Goal: Information Seeking & Learning: Learn about a topic

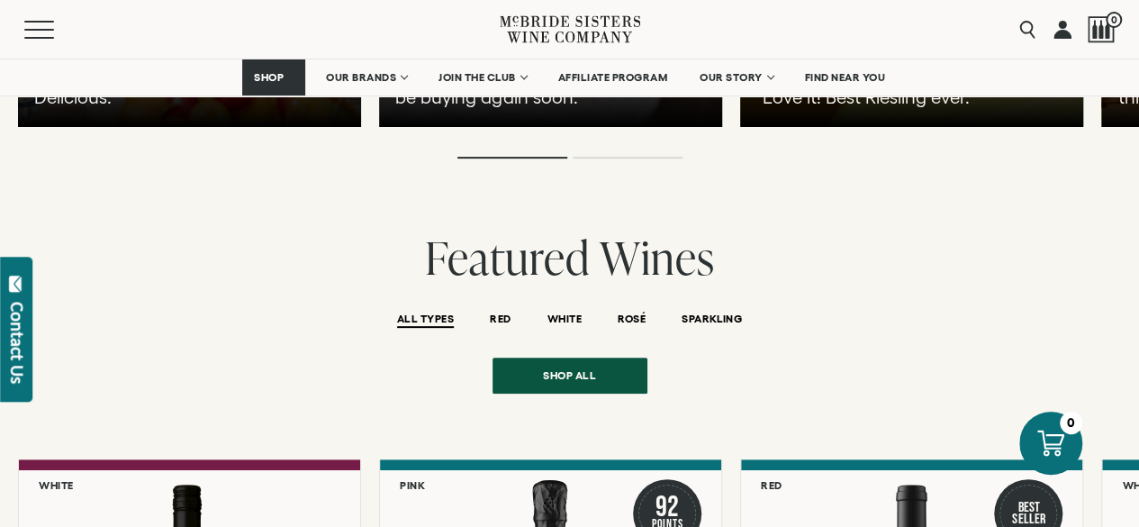
scroll to position [3605, 0]
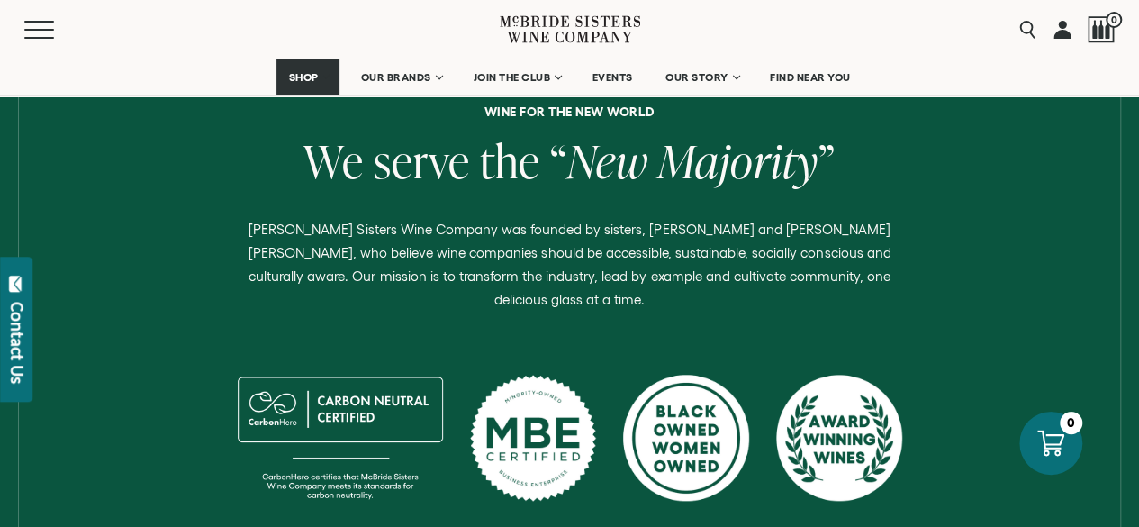
scroll to position [717, 0]
drag, startPoint x: 689, startPoint y: 307, endPoint x: 175, endPoint y: 182, distance: 529.1
click at [175, 182] on h2 "We serve the “ New Majority ”" at bounding box center [570, 164] width 1112 height 55
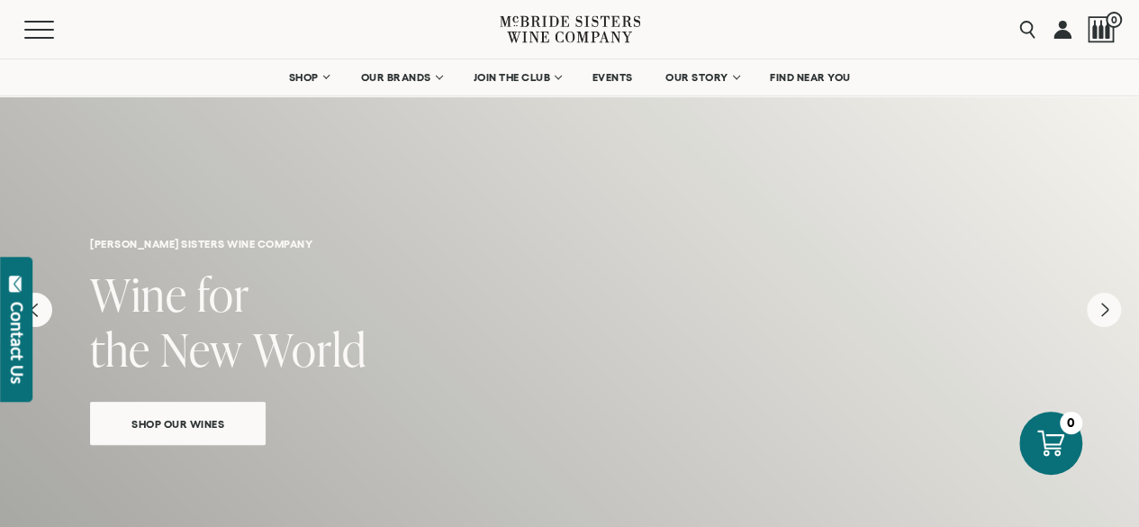
scroll to position [10, 0]
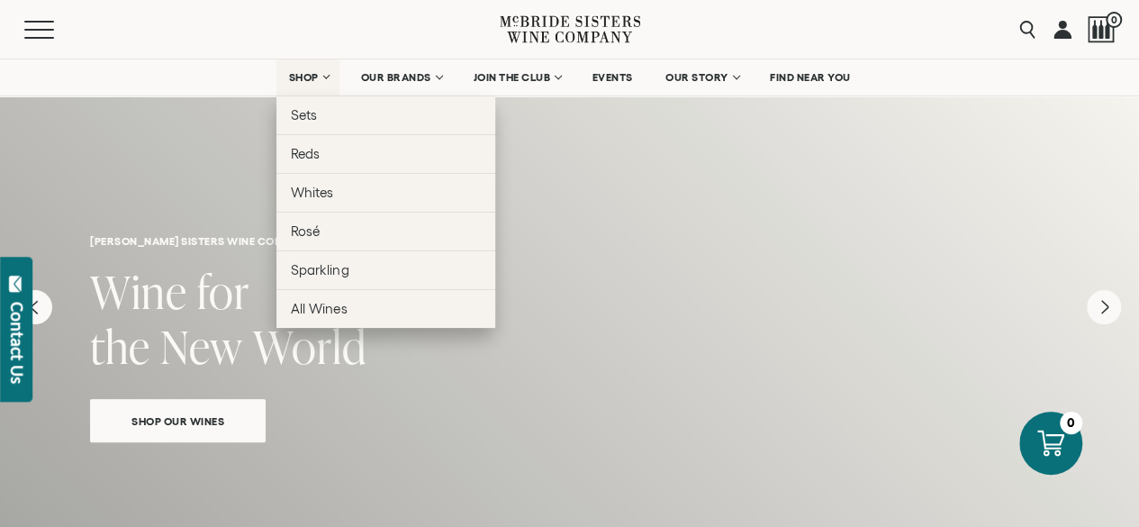
click at [305, 73] on span "SHOP" at bounding box center [303, 77] width 31 height 13
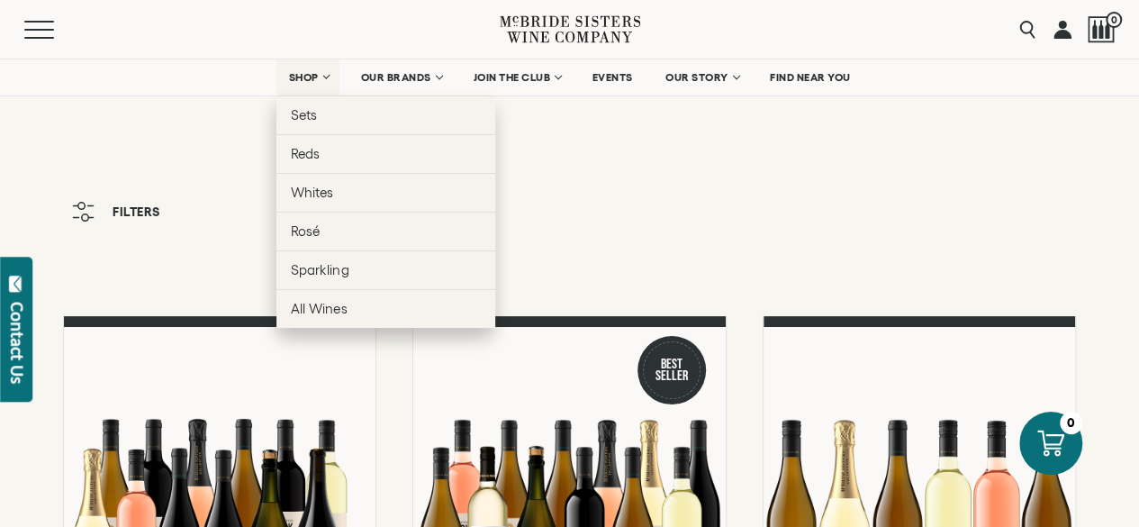
click at [317, 73] on link "SHOP" at bounding box center [307, 77] width 63 height 36
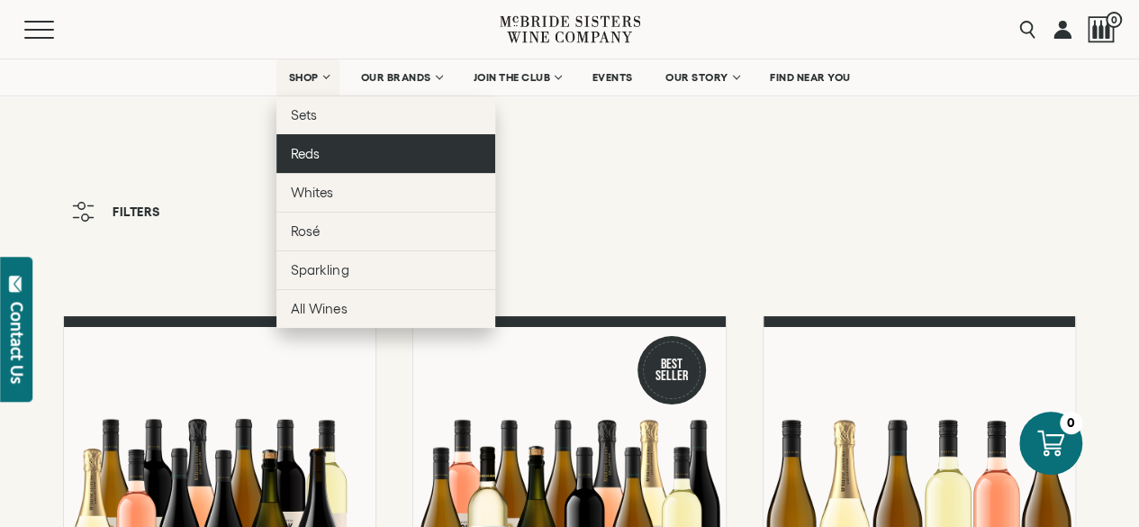
click at [301, 153] on span "Reds" at bounding box center [305, 153] width 29 height 15
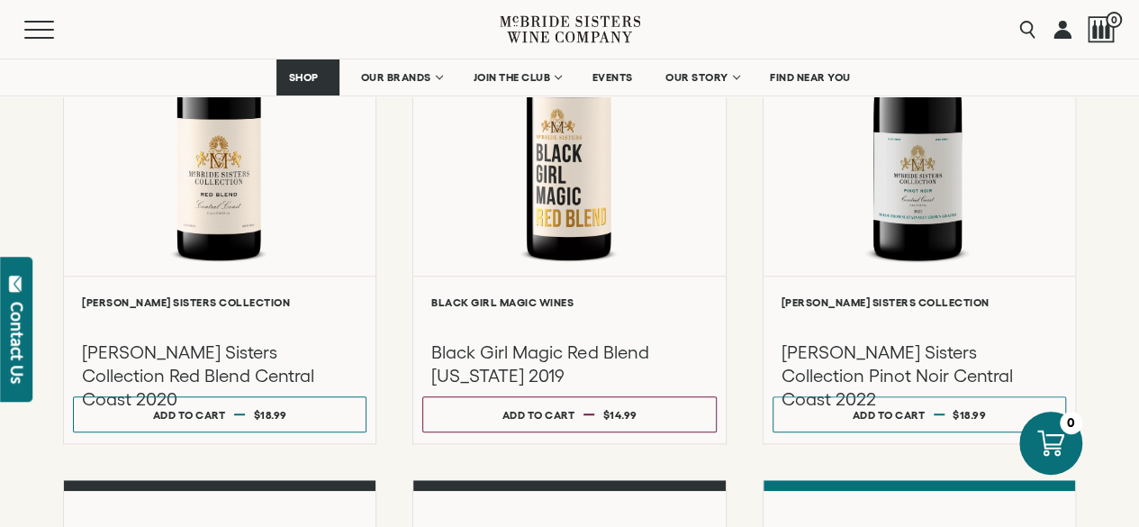
scroll to position [429, 0]
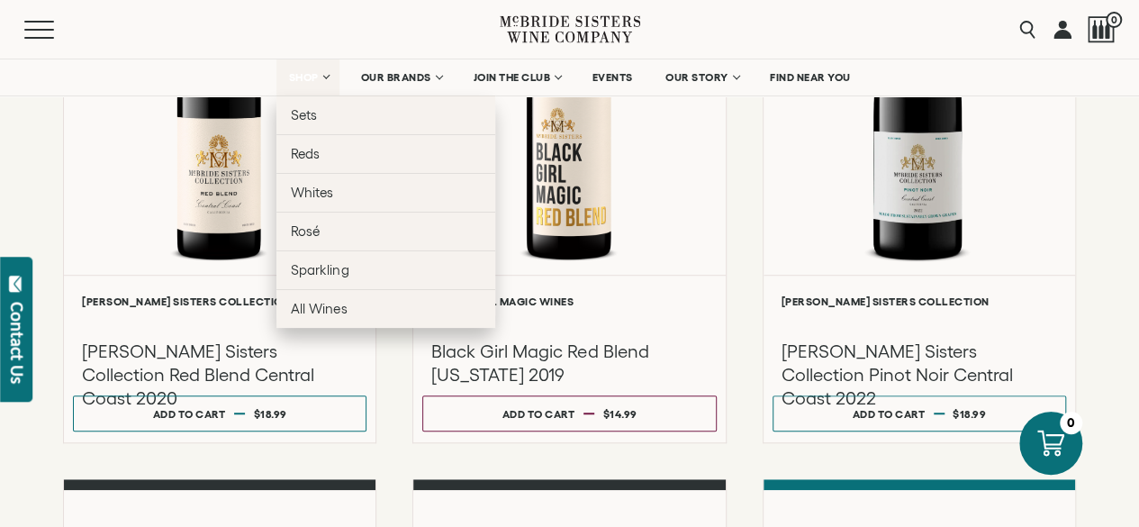
click at [319, 77] on link "SHOP" at bounding box center [307, 77] width 63 height 36
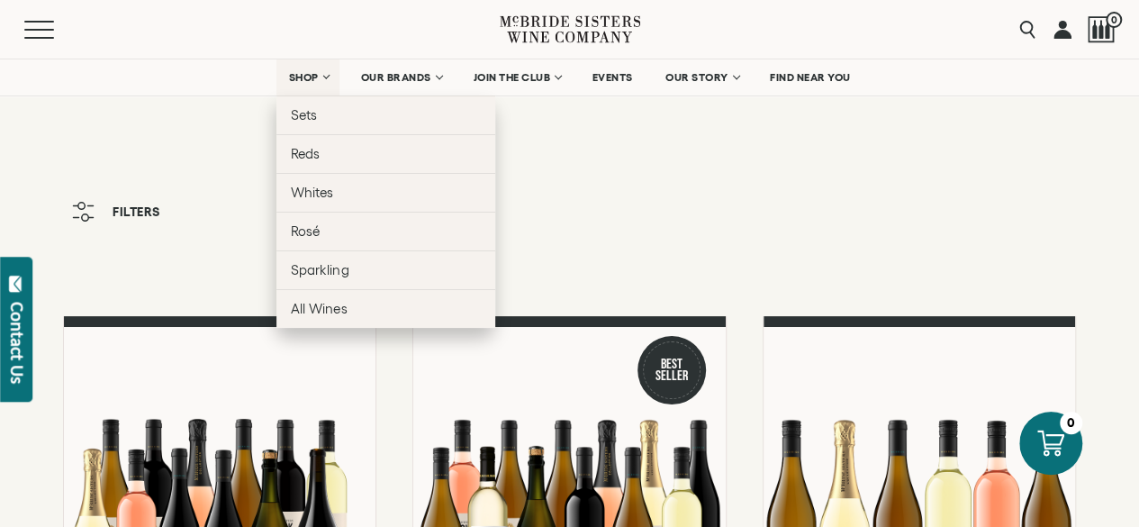
click at [322, 75] on link "SHOP" at bounding box center [307, 77] width 63 height 36
click at [321, 77] on link "SHOP" at bounding box center [307, 77] width 63 height 36
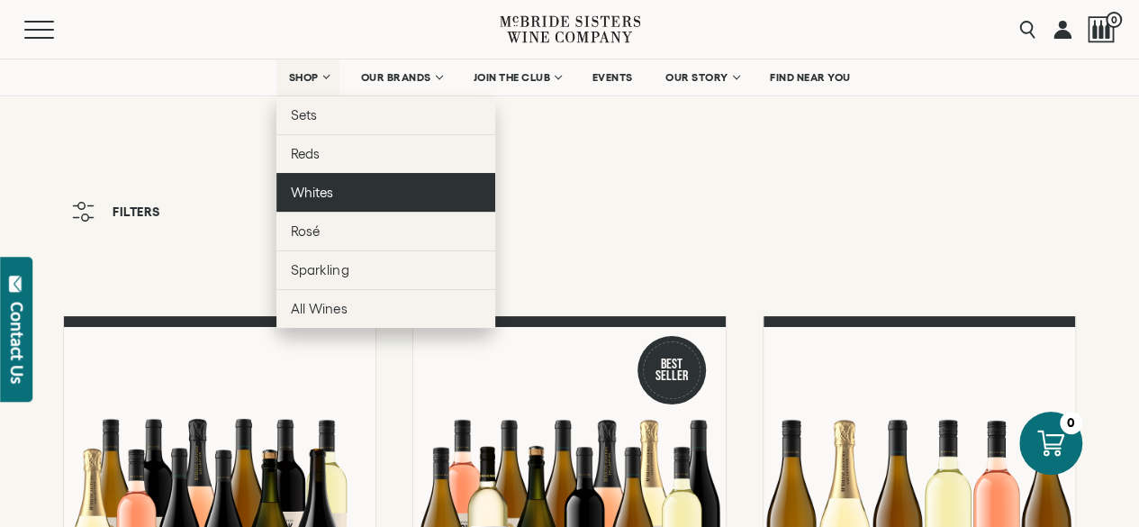
click at [329, 190] on span "Whites" at bounding box center [312, 192] width 42 height 15
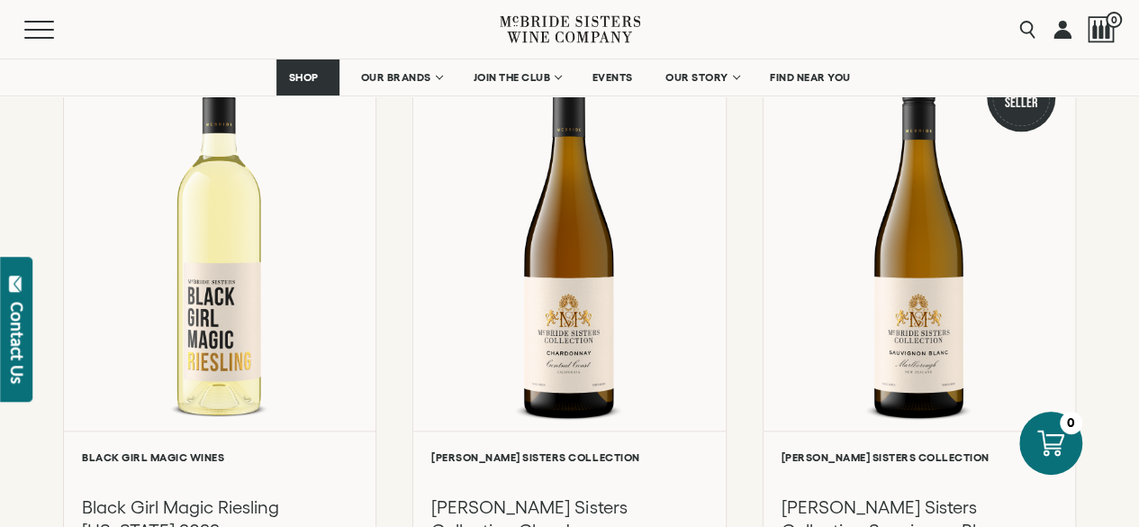
scroll to position [863, 0]
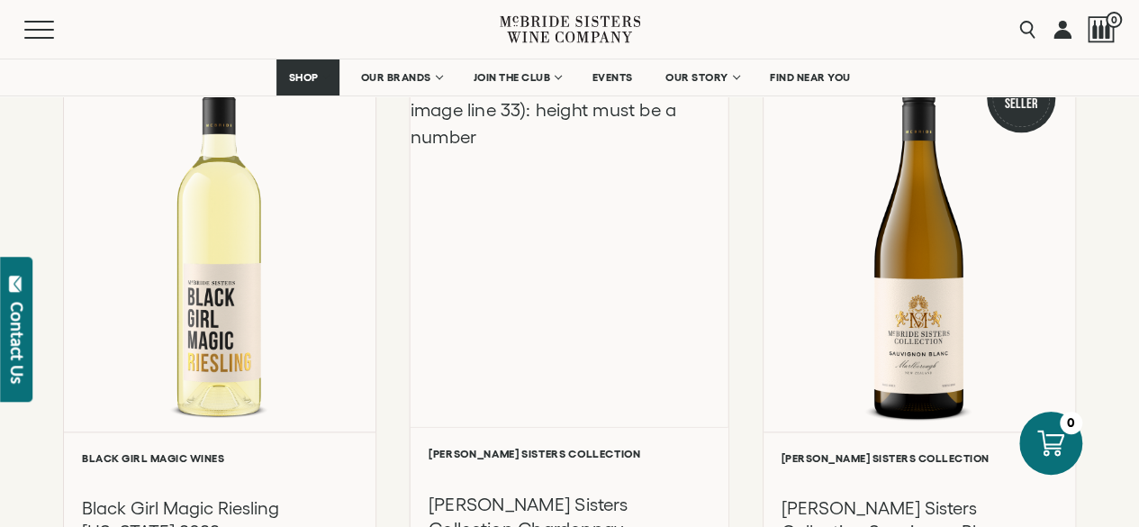
click at [582, 251] on div "Liquid error (snippets/component__lazyload-image line 33): height must be a num…" at bounding box center [570, 234] width 318 height 384
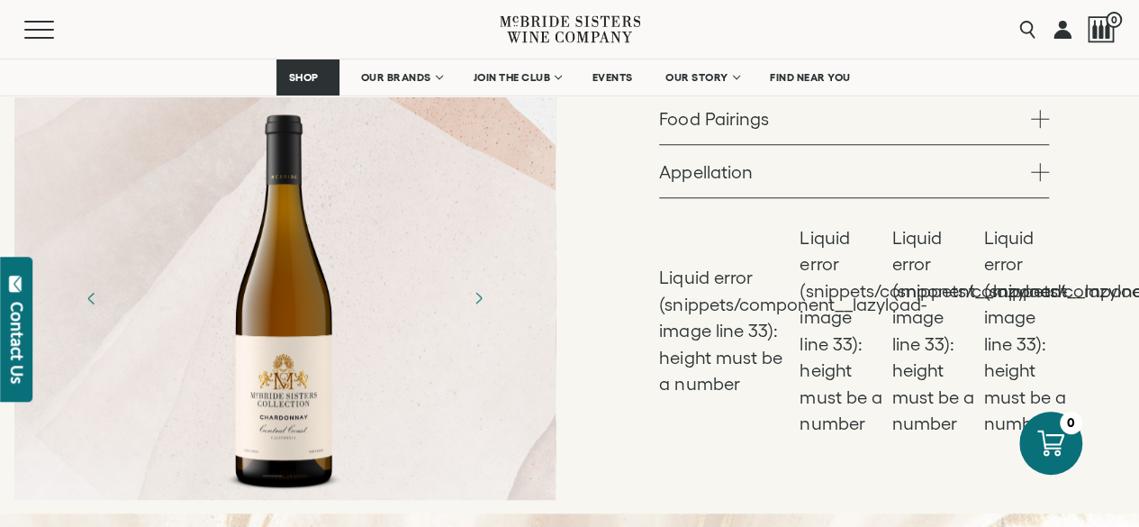
scroll to position [664, 0]
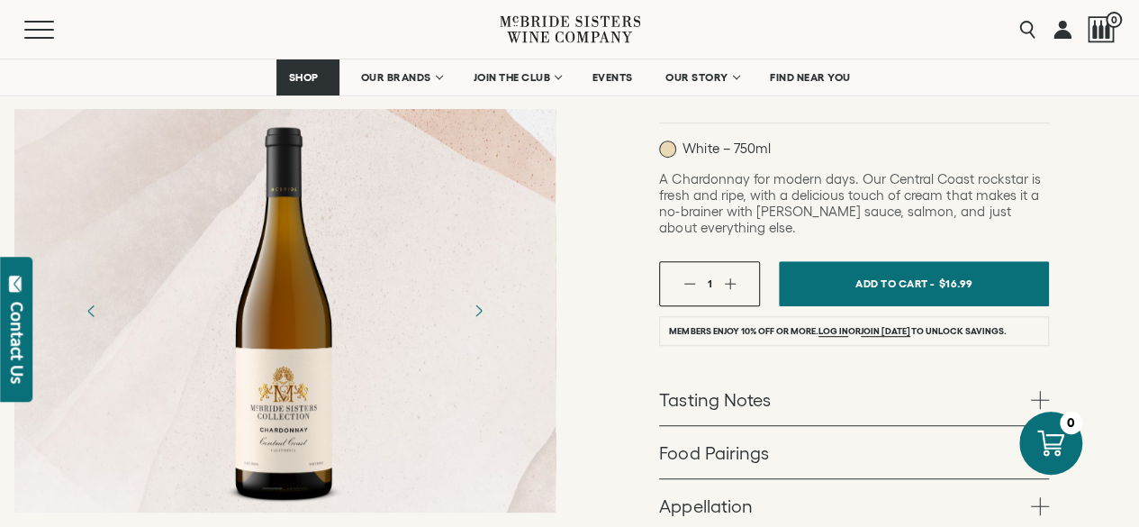
scroll to position [331, 0]
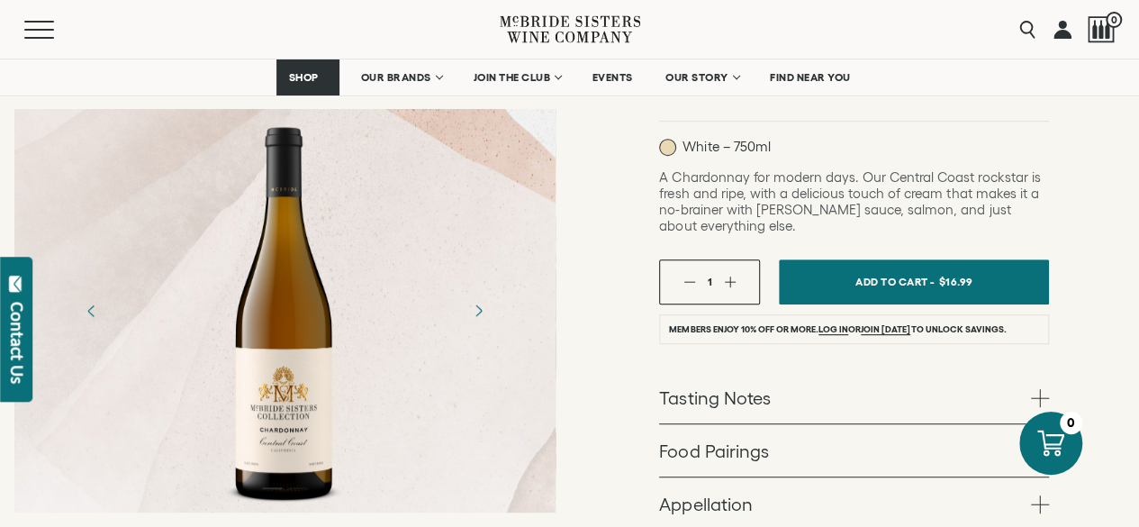
click at [796, 371] on link "Tasting Notes" at bounding box center [854, 397] width 390 height 52
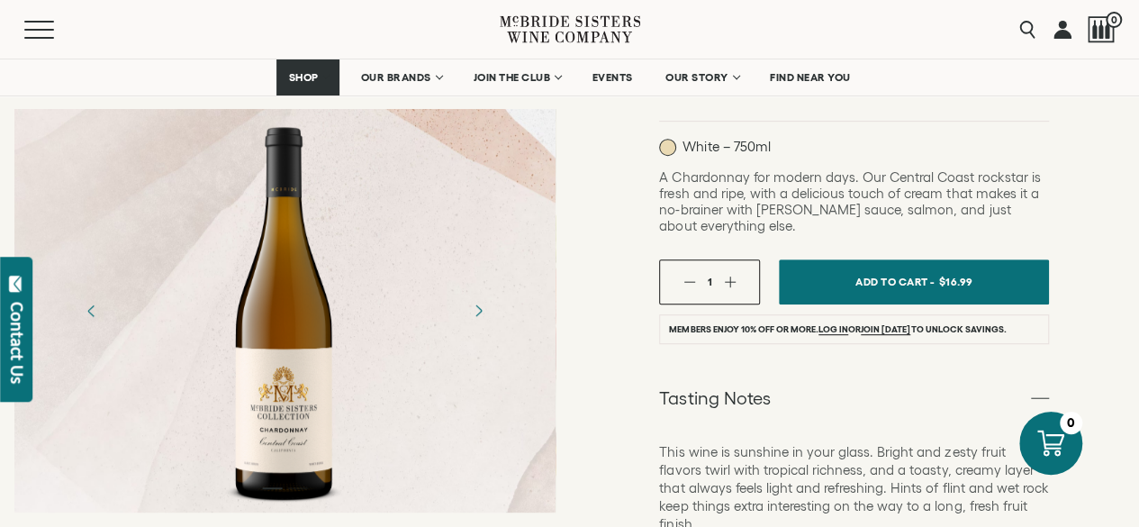
click at [766, 371] on link "Tasting Notes" at bounding box center [854, 397] width 390 height 52
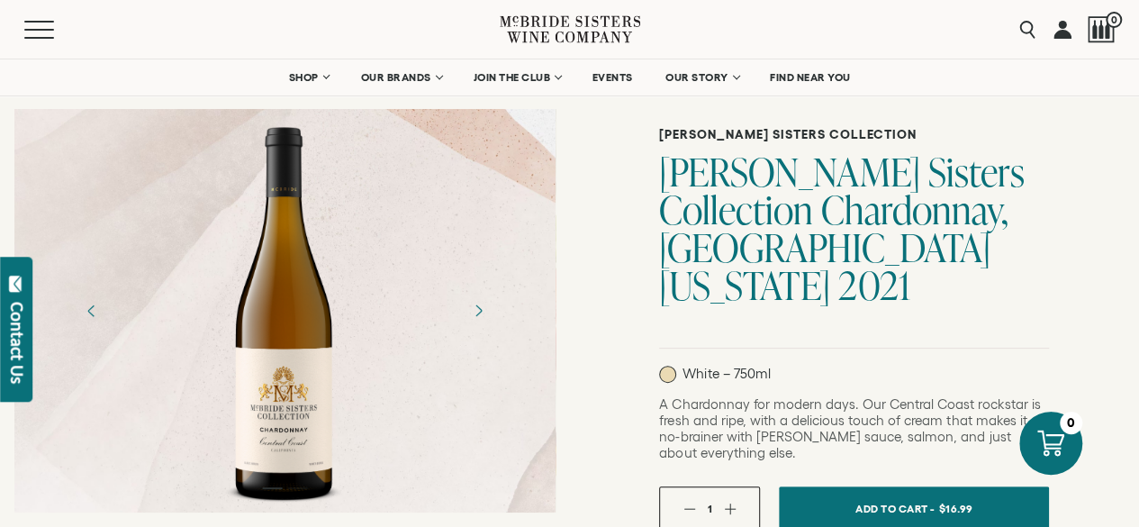
scroll to position [117, 0]
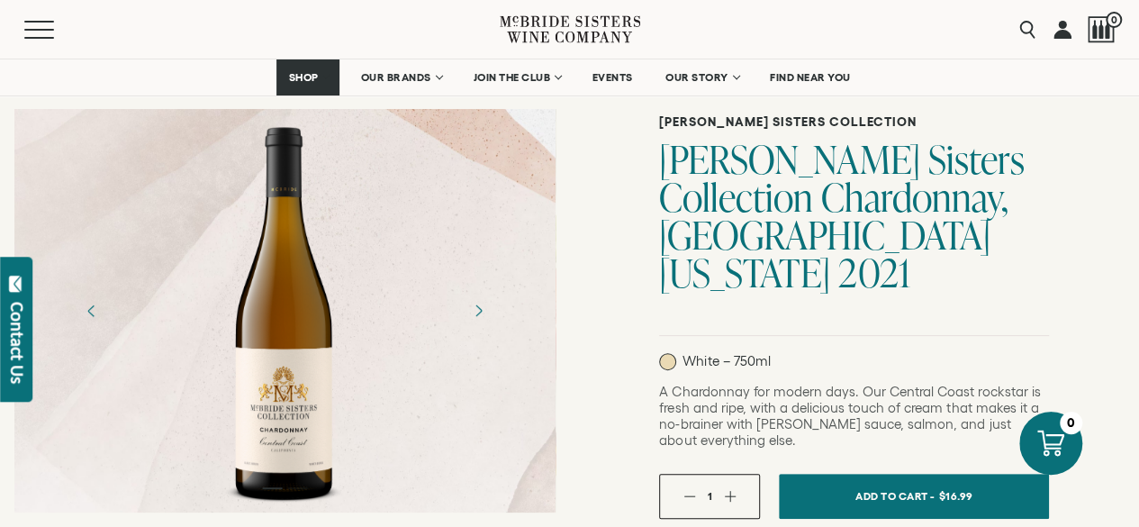
click at [724, 353] on p "White – 750ml" at bounding box center [714, 361] width 111 height 17
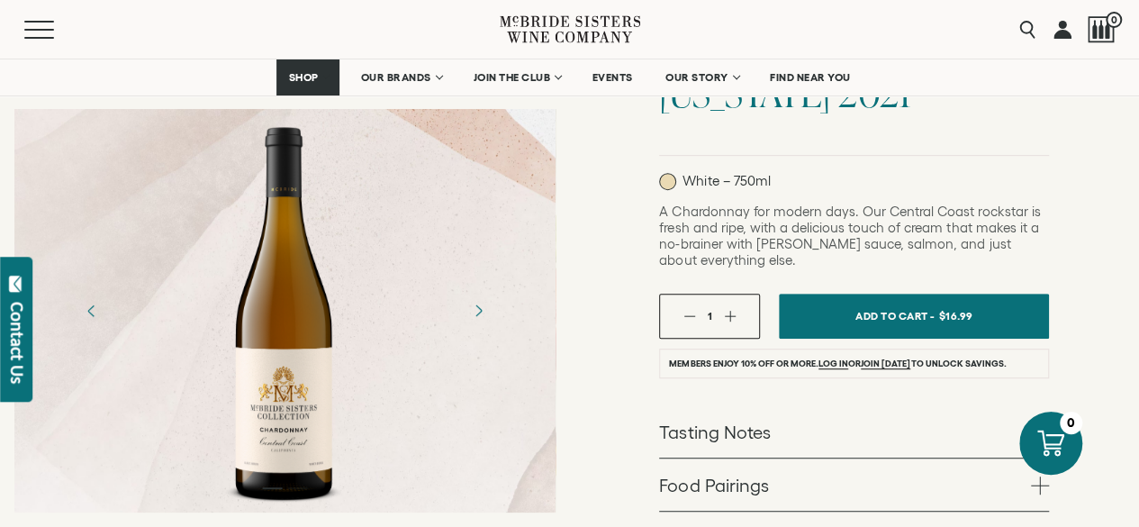
scroll to position [296, 0]
click at [816, 231] on div "A Chardonnay for modern days. Our Central Coast rockstar is fresh and ripe, wit…" at bounding box center [854, 245] width 390 height 83
click at [709, 174] on p "White – 750ml" at bounding box center [714, 182] width 111 height 17
click at [745, 174] on p "White – 750ml" at bounding box center [714, 182] width 111 height 17
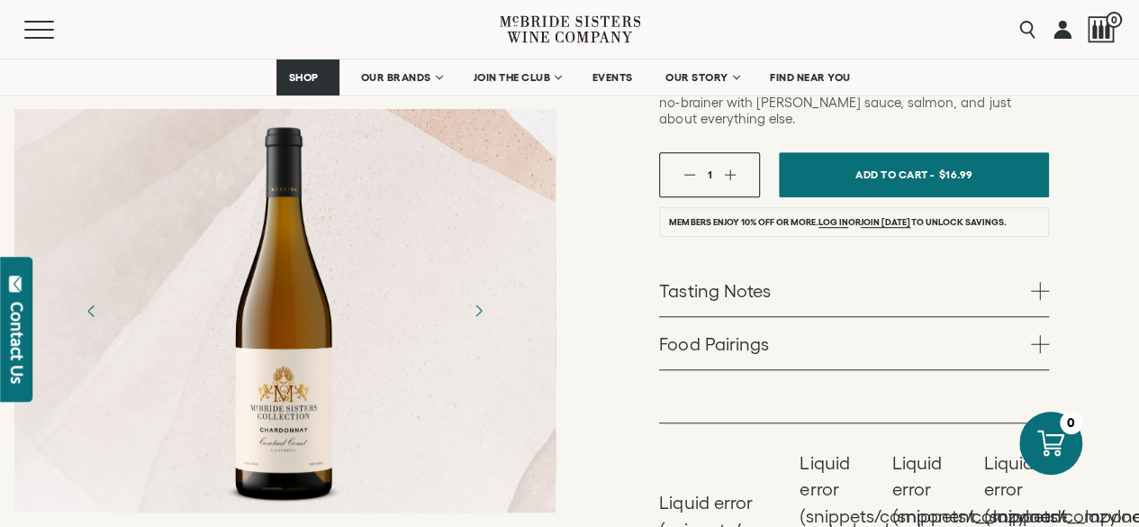
scroll to position [460, 0]
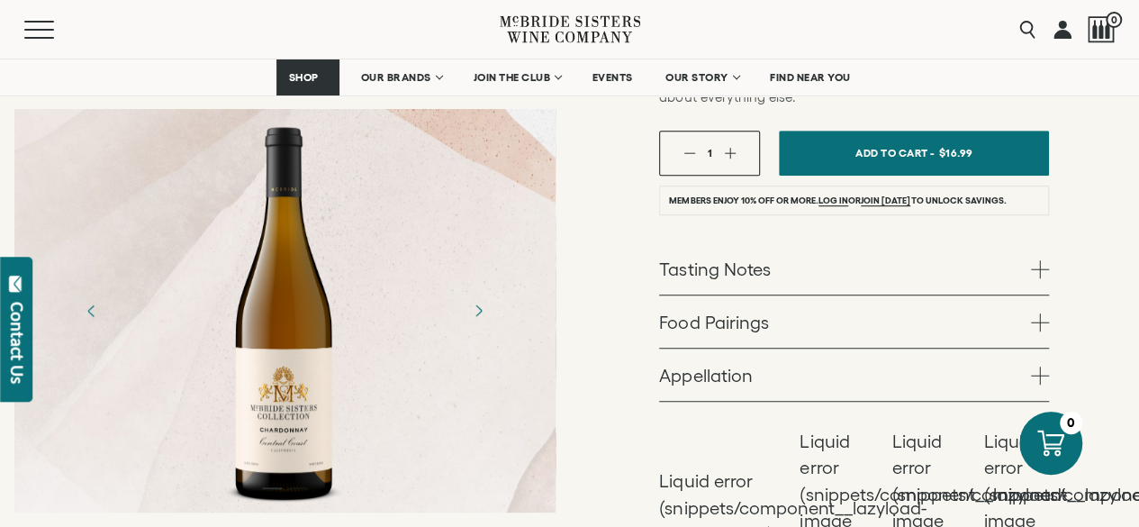
click at [697, 242] on link "Tasting Notes" at bounding box center [854, 268] width 390 height 52
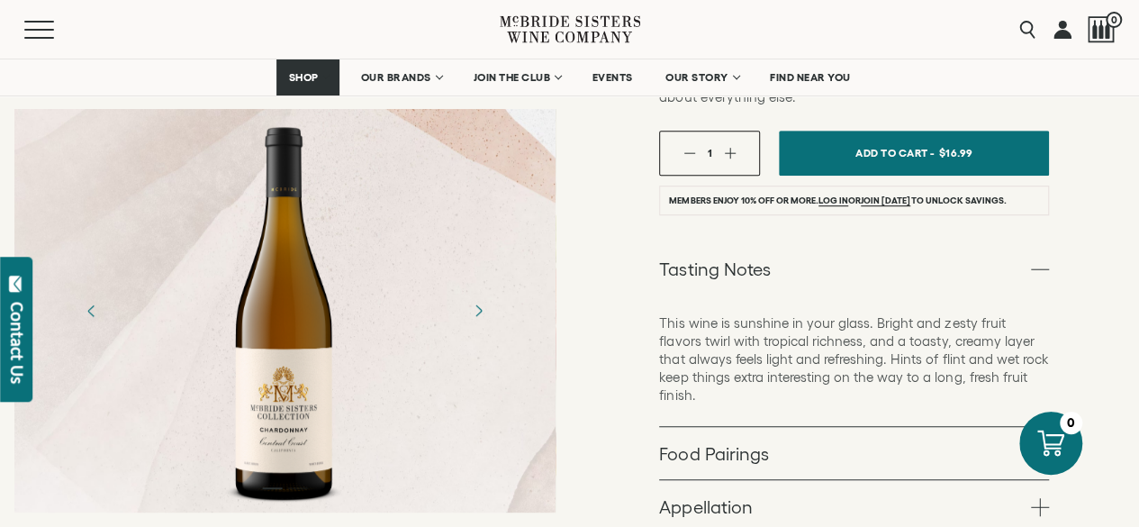
click at [756, 242] on link "Tasting Notes" at bounding box center [854, 268] width 390 height 52
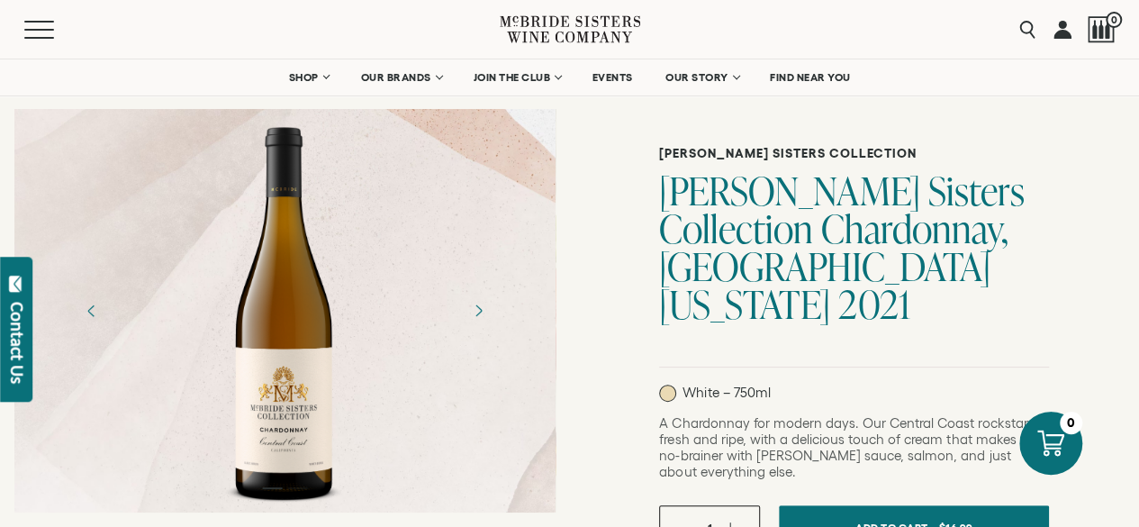
scroll to position [85, 0]
click at [44, 34] on button "Menu" at bounding box center [56, 30] width 65 height 18
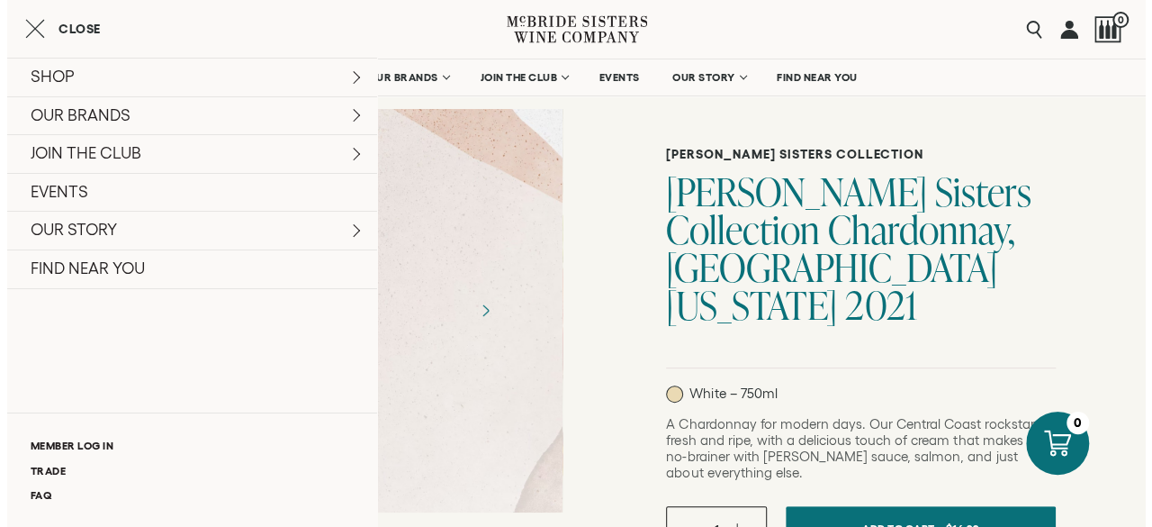
scroll to position [86, 0]
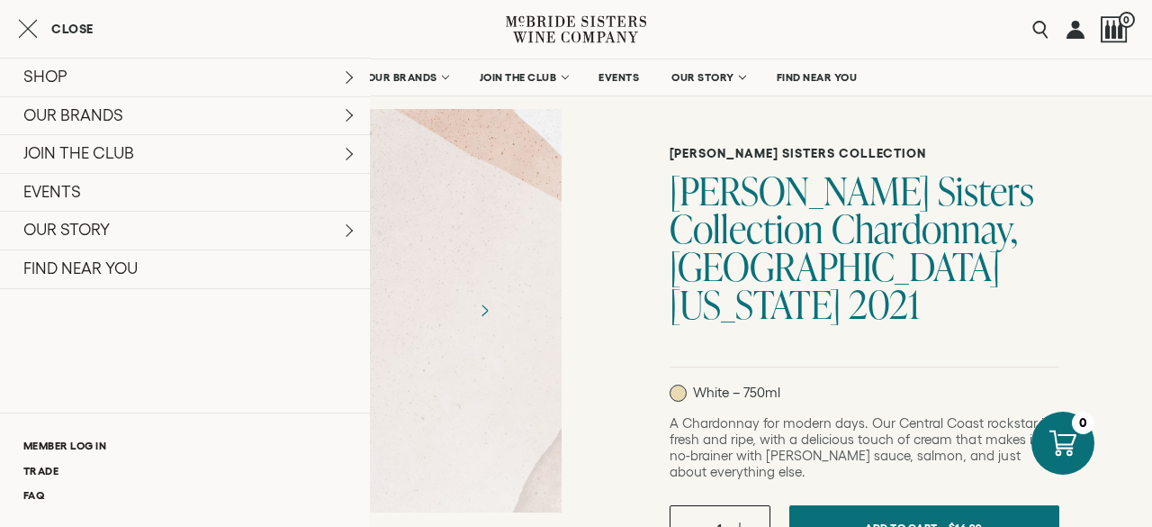
click at [534, 142] on div at bounding box center [287, 310] width 547 height 405
click at [565, 29] on icon at bounding box center [576, 29] width 140 height 51
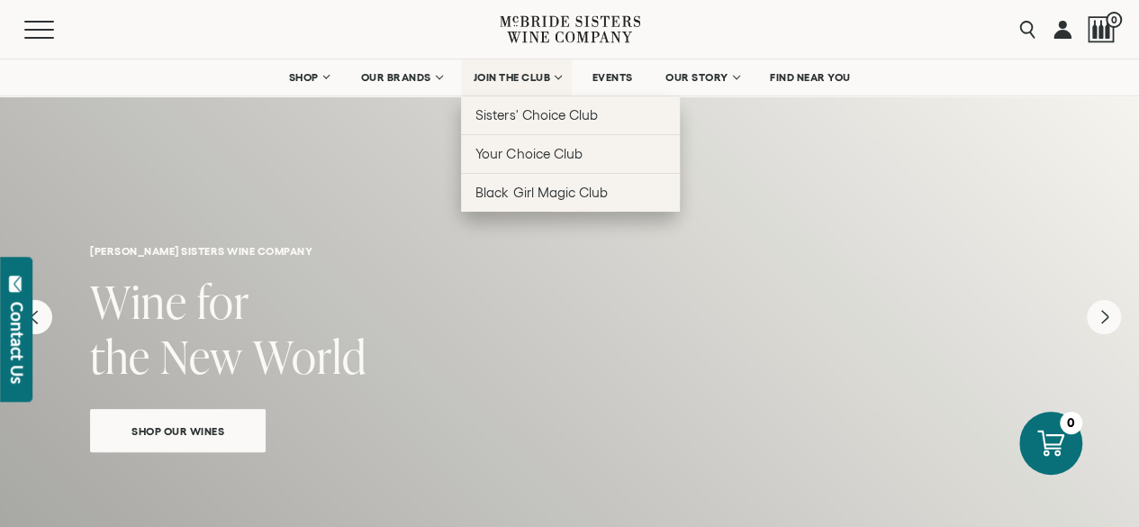
click at [529, 74] on span "JOIN THE CLUB" at bounding box center [511, 77] width 77 height 13
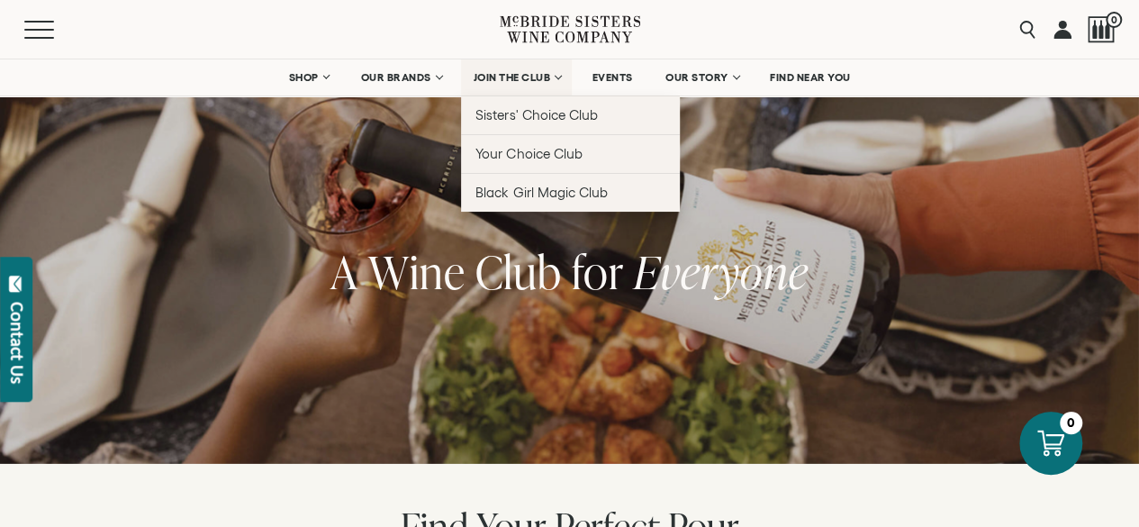
click at [556, 83] on link "JOIN THE CLUB" at bounding box center [516, 77] width 111 height 36
click at [558, 76] on link "JOIN THE CLUB" at bounding box center [516, 77] width 111 height 36
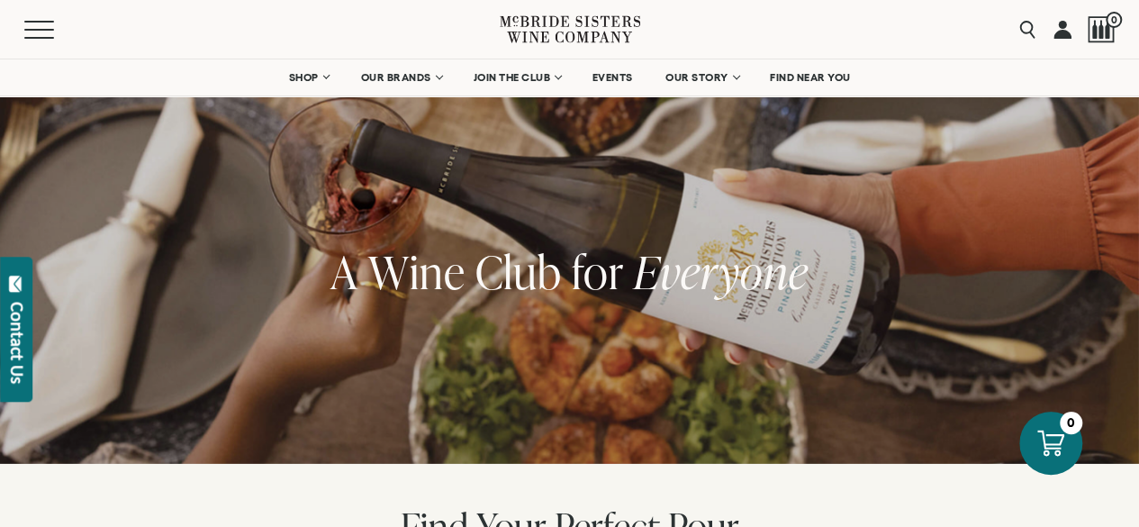
click at [578, 29] on icon at bounding box center [570, 29] width 140 height 51
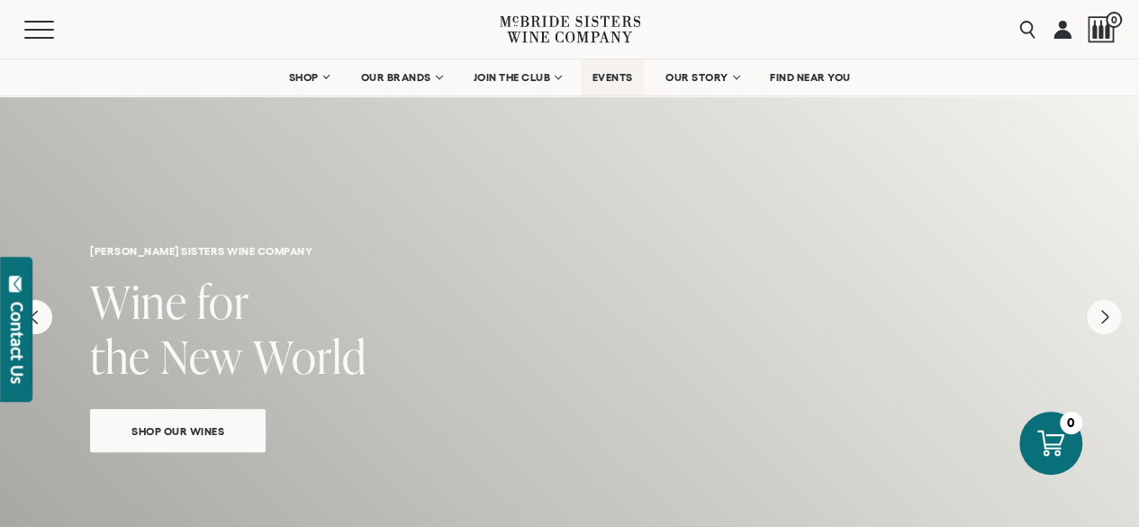
click at [600, 76] on span "EVENTS" at bounding box center [612, 77] width 41 height 13
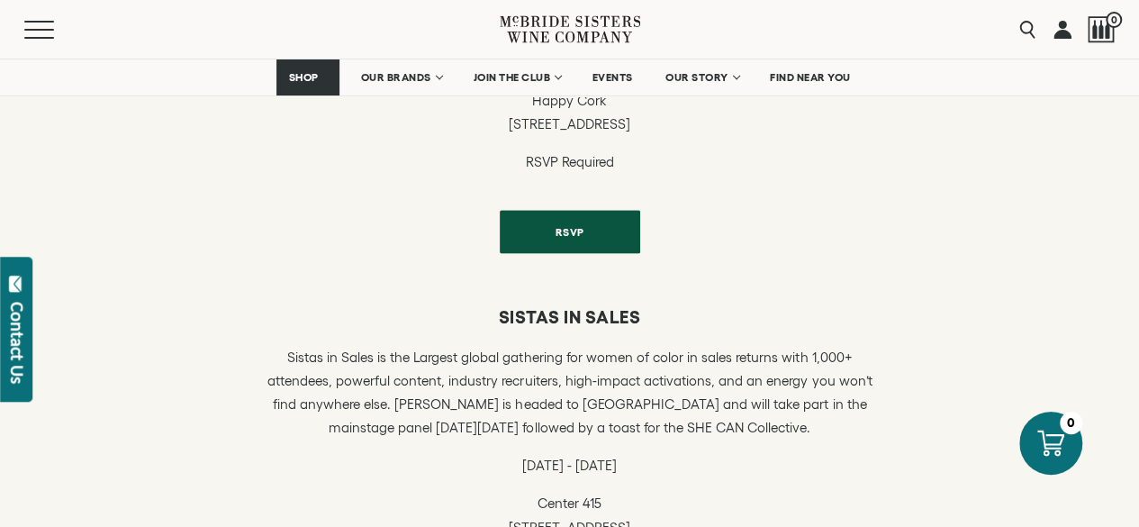
click at [1016, 453] on div "Sistas in Sales Sistas in Sales is the Largest global gathering for women of co…" at bounding box center [569, 473] width 1139 height 389
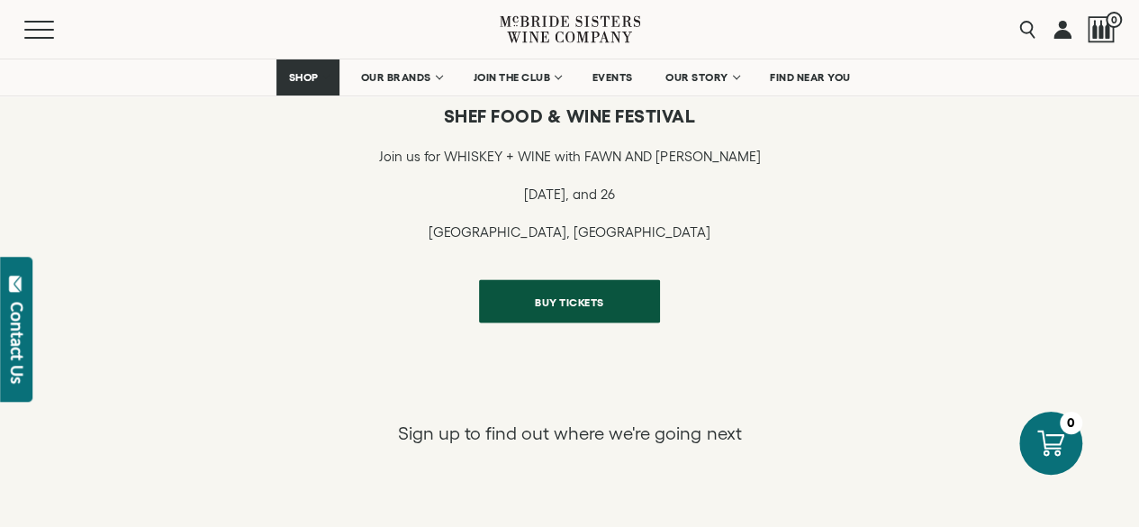
scroll to position [1782, 0]
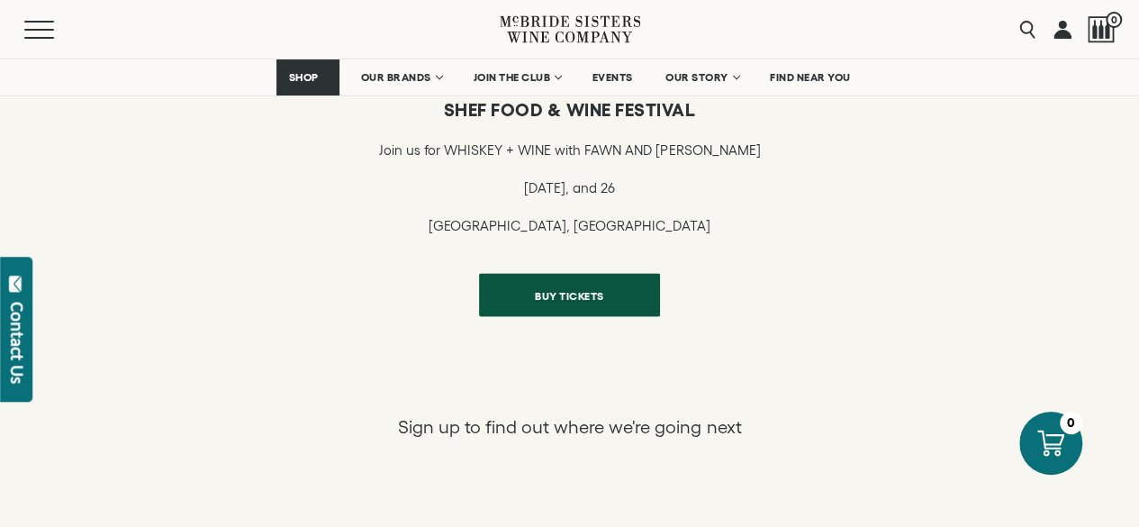
click at [998, 467] on div "Sign up to find out where we're going next" at bounding box center [569, 435] width 1139 height 185
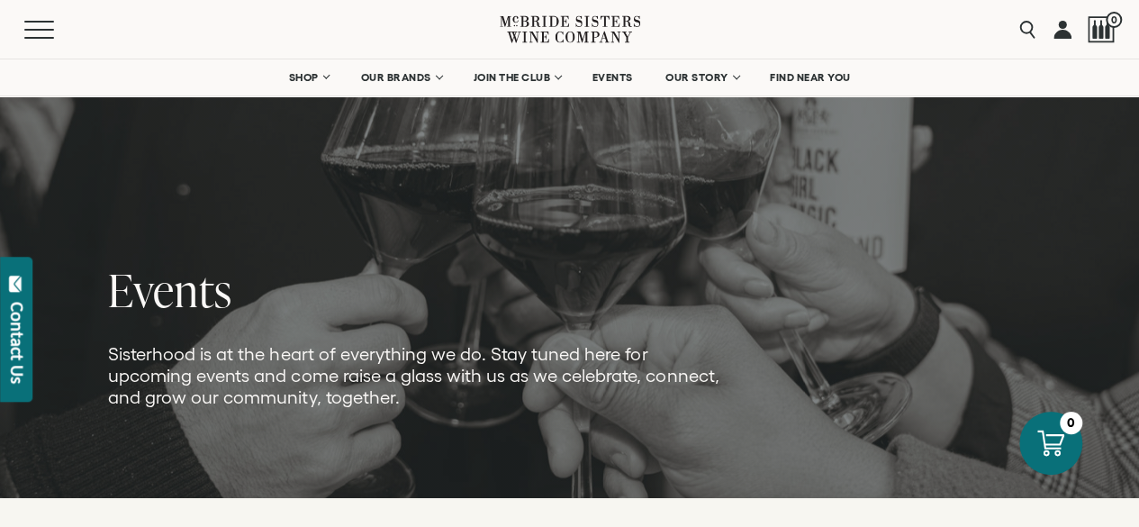
scroll to position [0, 0]
